Goal: Navigation & Orientation: Find specific page/section

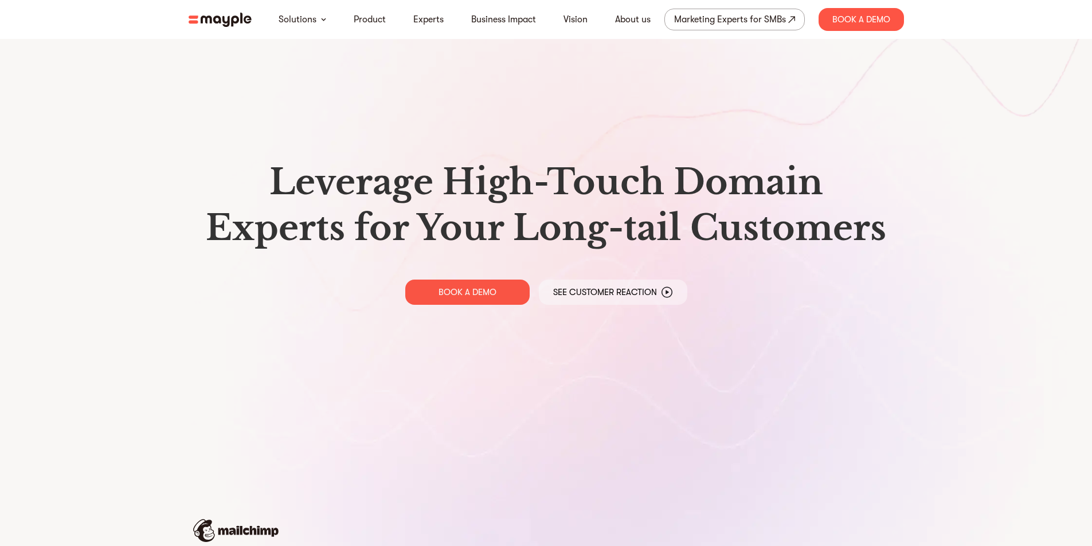
click at [213, 19] on img at bounding box center [220, 20] width 63 height 14
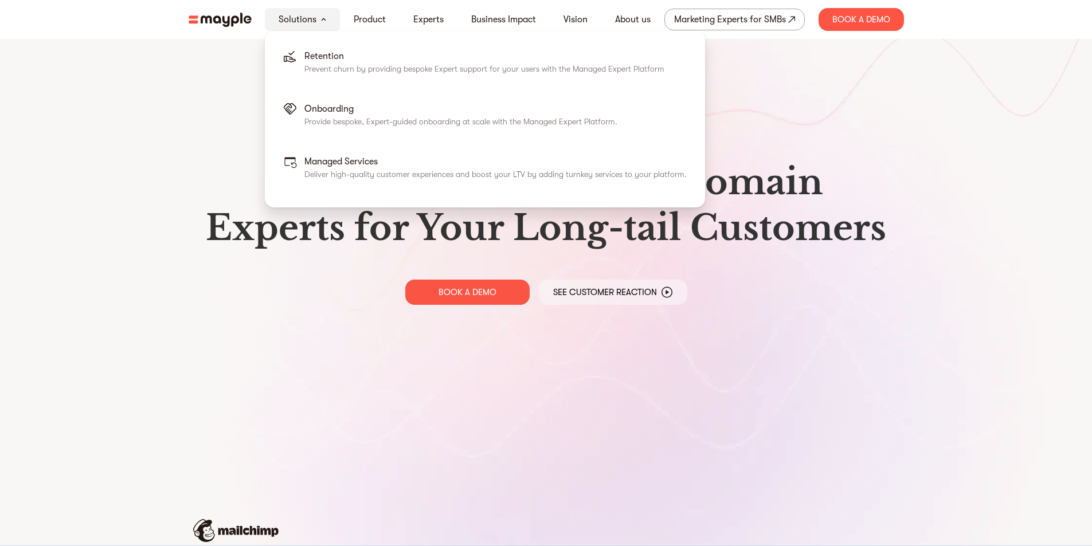
click at [288, 18] on link "Solutions" at bounding box center [298, 20] width 38 height 14
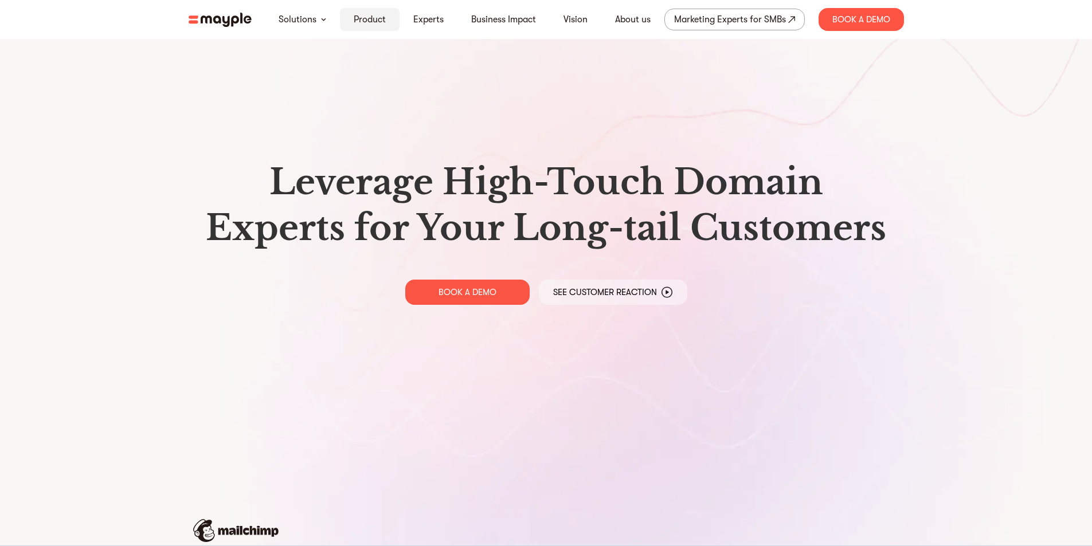
click at [376, 20] on link "Product" at bounding box center [370, 20] width 32 height 14
